Goal: Information Seeking & Learning: Learn about a topic

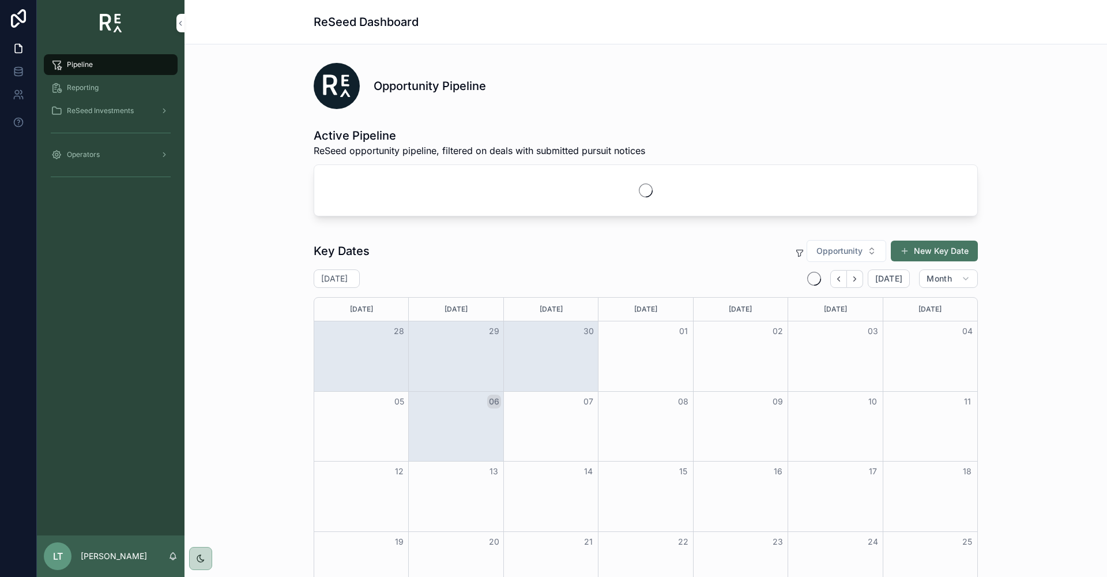
click at [84, 110] on span "ReSeed Investments" at bounding box center [100, 110] width 67 height 9
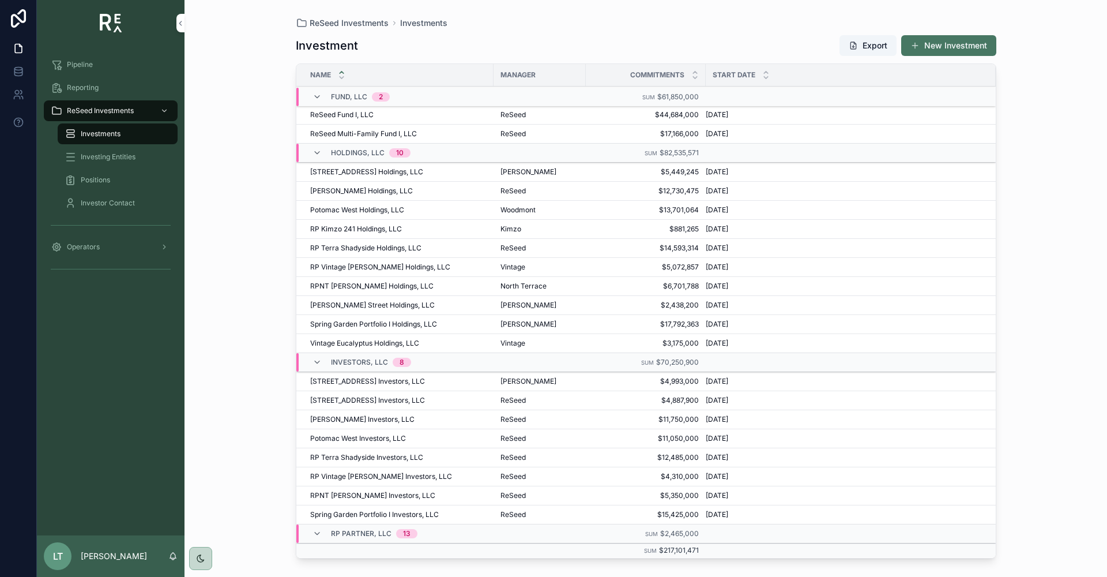
click at [94, 138] on span "Investments" at bounding box center [101, 133] width 40 height 9
click at [366, 400] on span "[STREET_ADDRESS] Investors, LLC" at bounding box center [367, 400] width 115 height 9
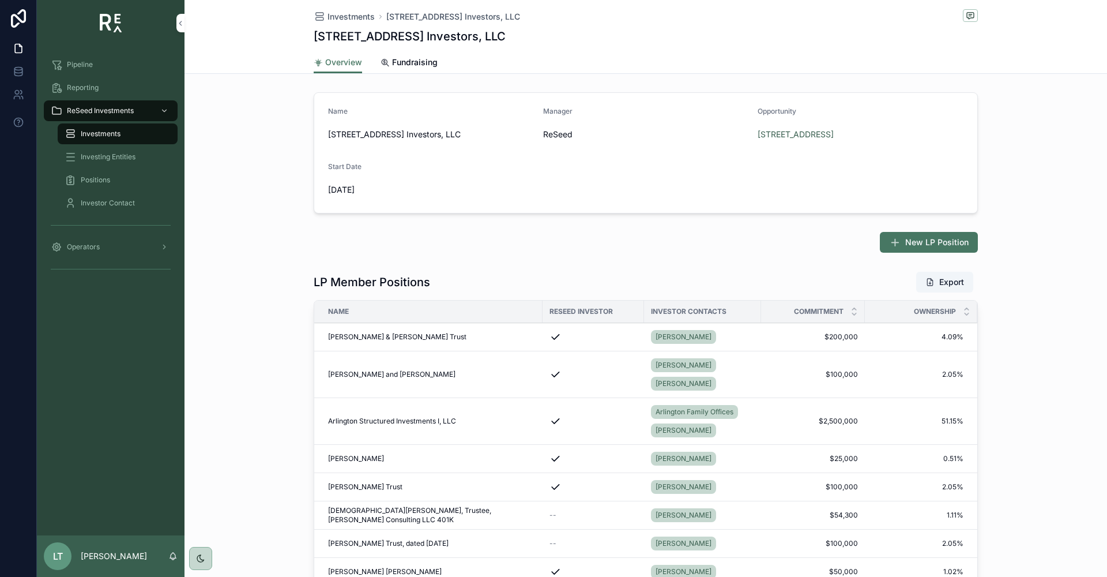
click at [99, 130] on span "Investments" at bounding box center [101, 133] width 40 height 9
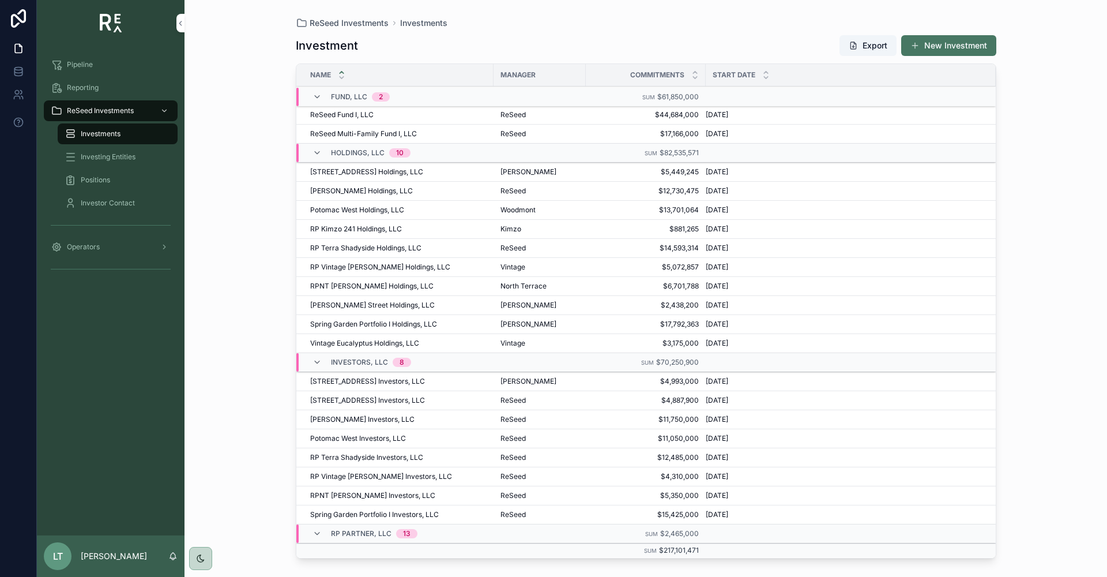
click at [365, 174] on span "[STREET_ADDRESS] Holdings, LLC" at bounding box center [366, 171] width 113 height 9
